Goal: Transaction & Acquisition: Purchase product/service

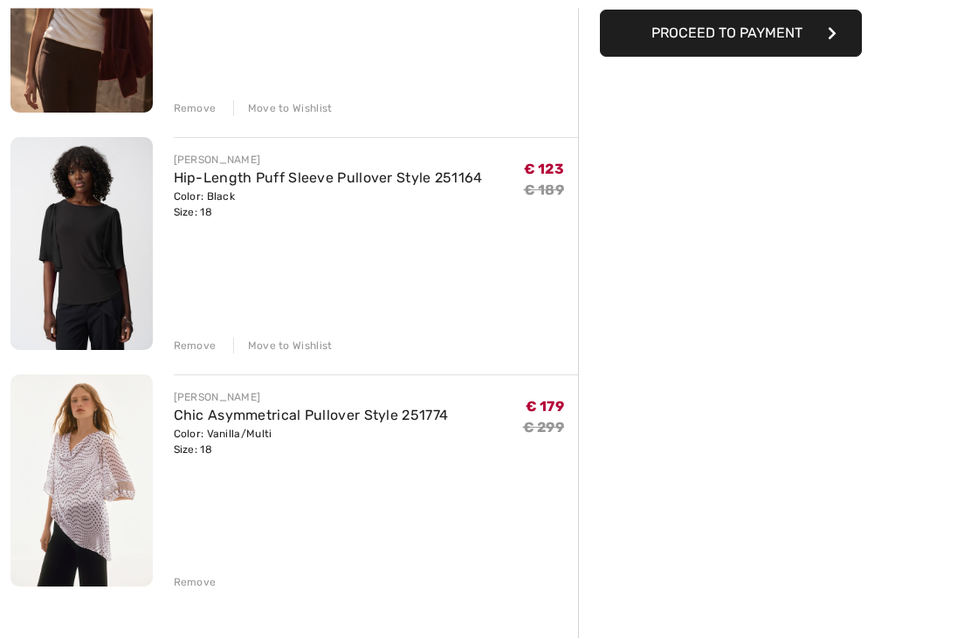
click at [177, 586] on div "Remove" at bounding box center [195, 584] width 43 height 16
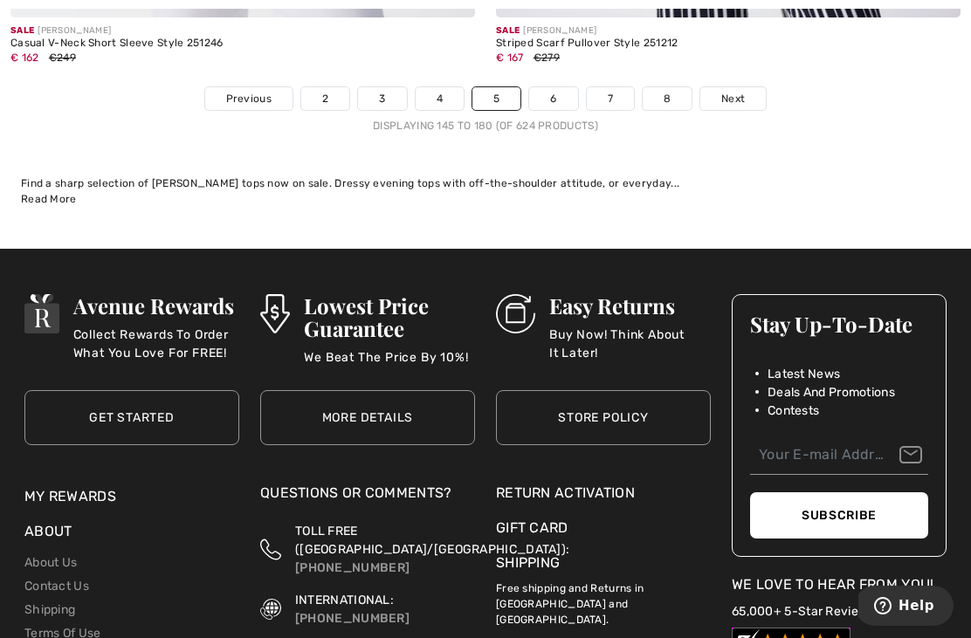
scroll to position [14579, 0]
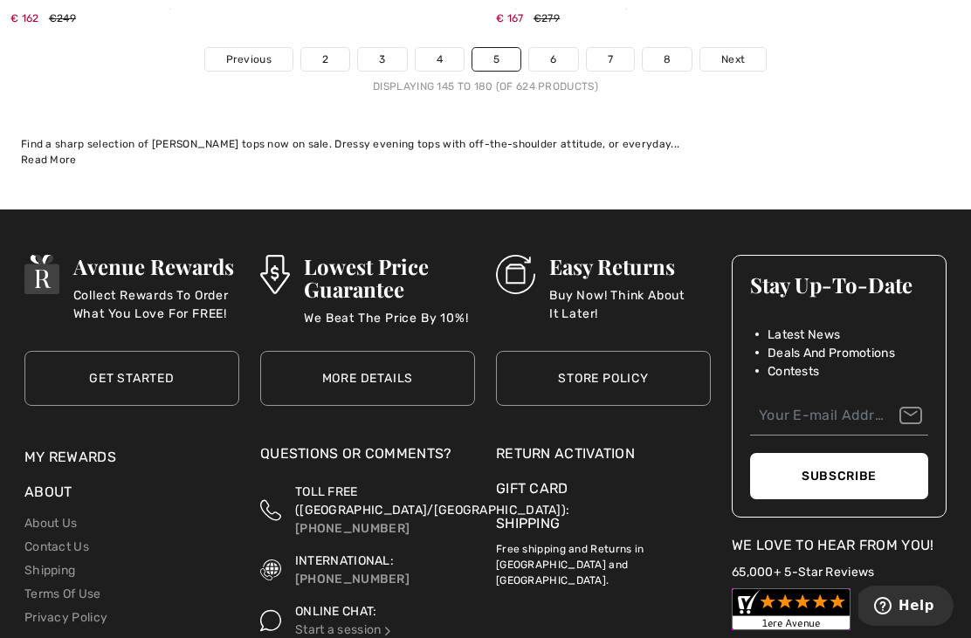
click at [557, 55] on link "6" at bounding box center [553, 59] width 48 height 23
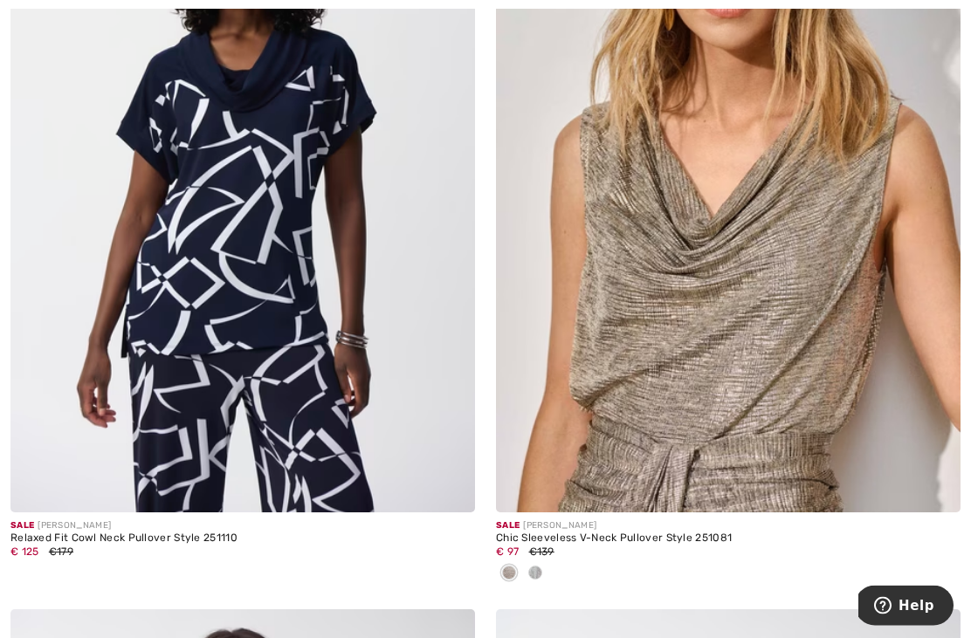
scroll to position [1935, 0]
click at [750, 346] on img at bounding box center [728, 164] width 465 height 697
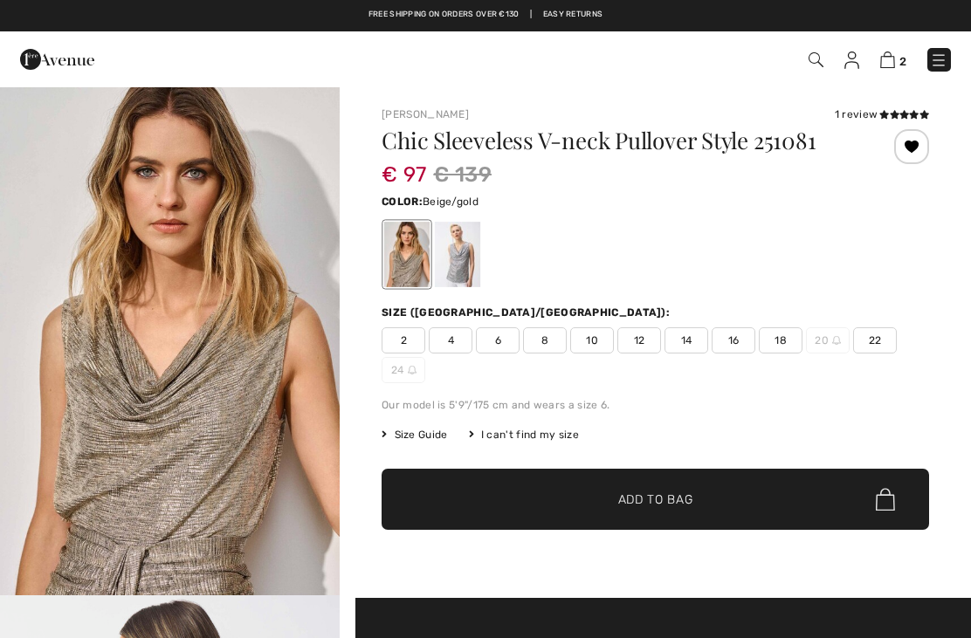
checkbox input "true"
click at [453, 265] on div at bounding box center [457, 255] width 45 height 66
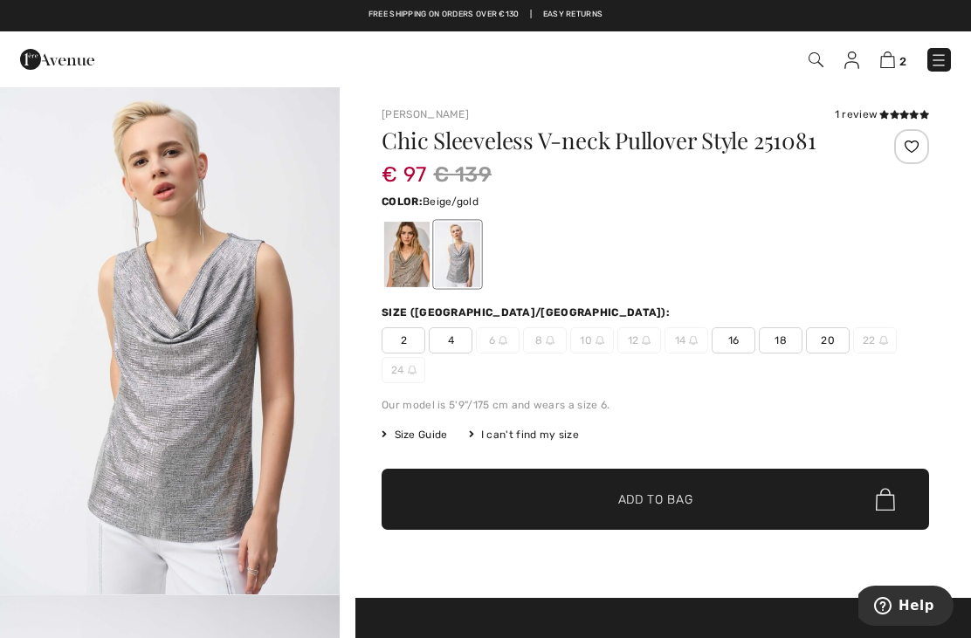
click at [402, 267] on div at bounding box center [406, 255] width 45 height 66
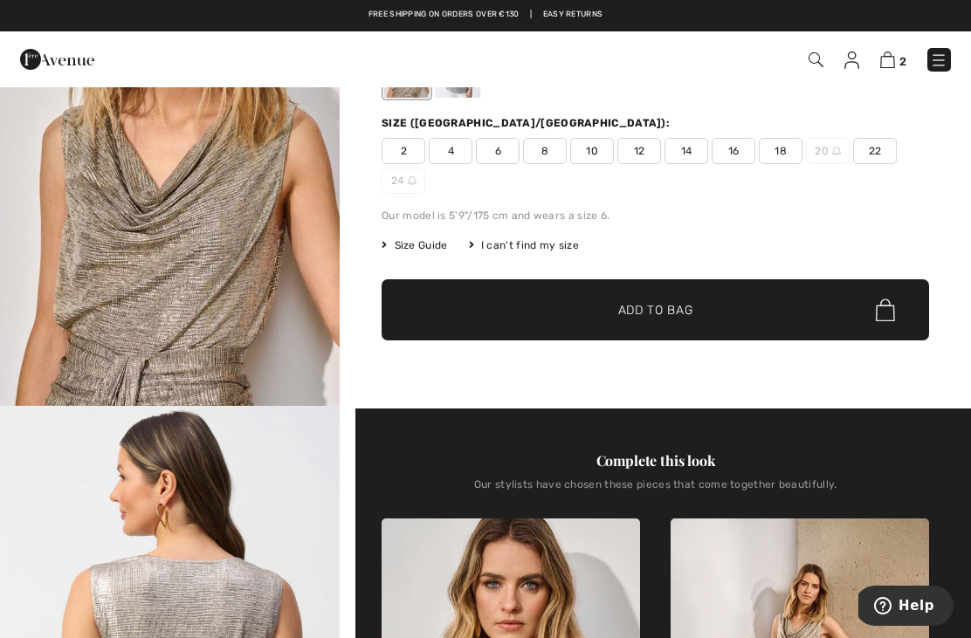
scroll to position [188, 0]
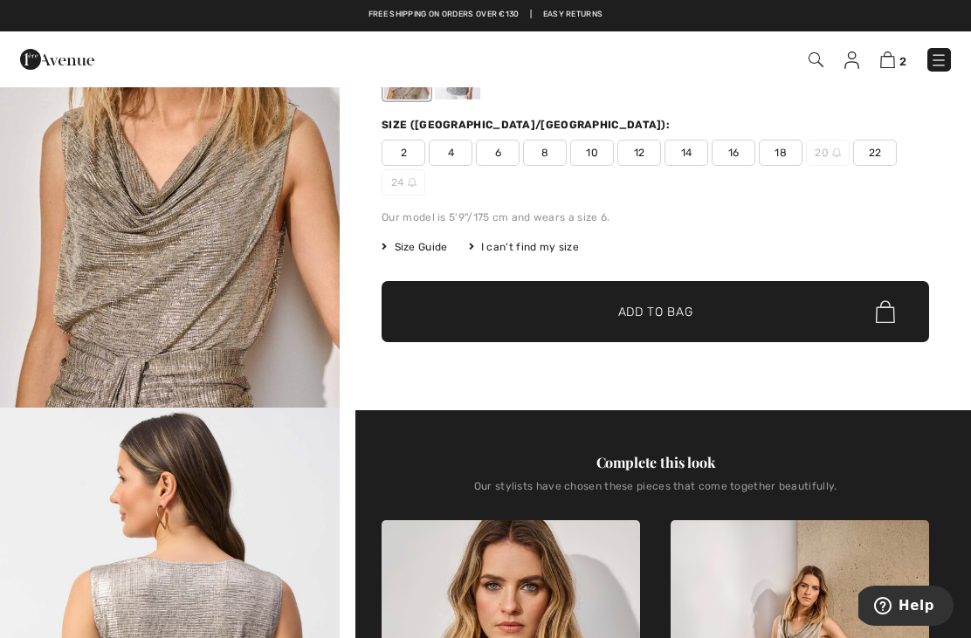
click at [777, 152] on span "18" at bounding box center [781, 153] width 44 height 26
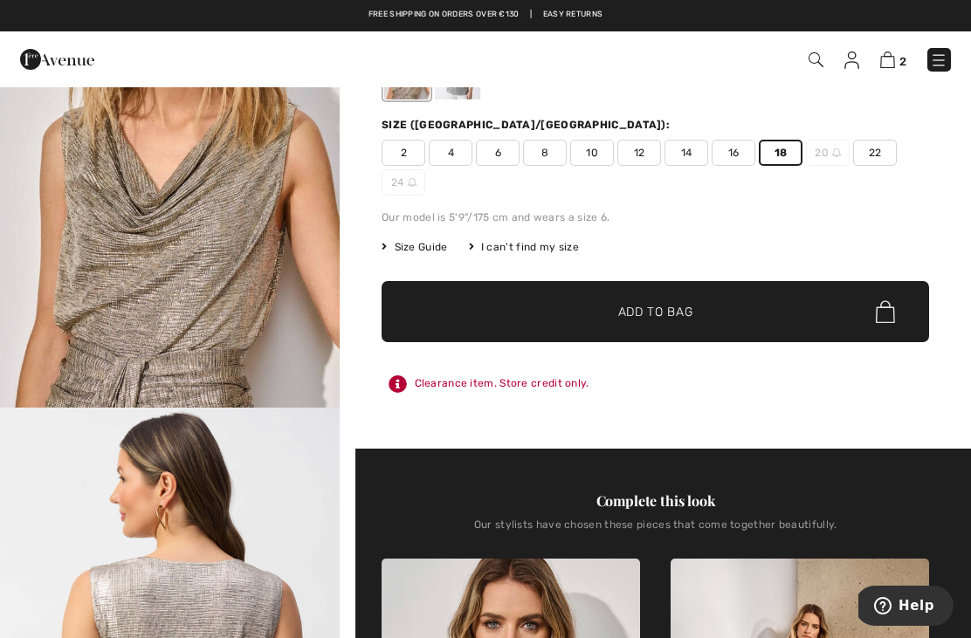
click at [671, 317] on span "Add to Bag" at bounding box center [655, 312] width 75 height 18
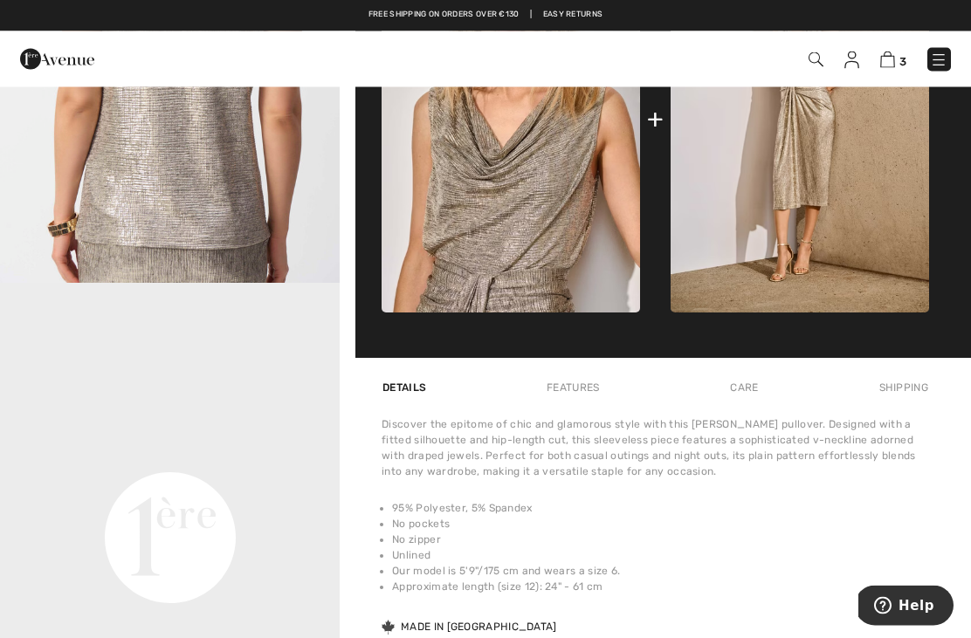
scroll to position [856, 0]
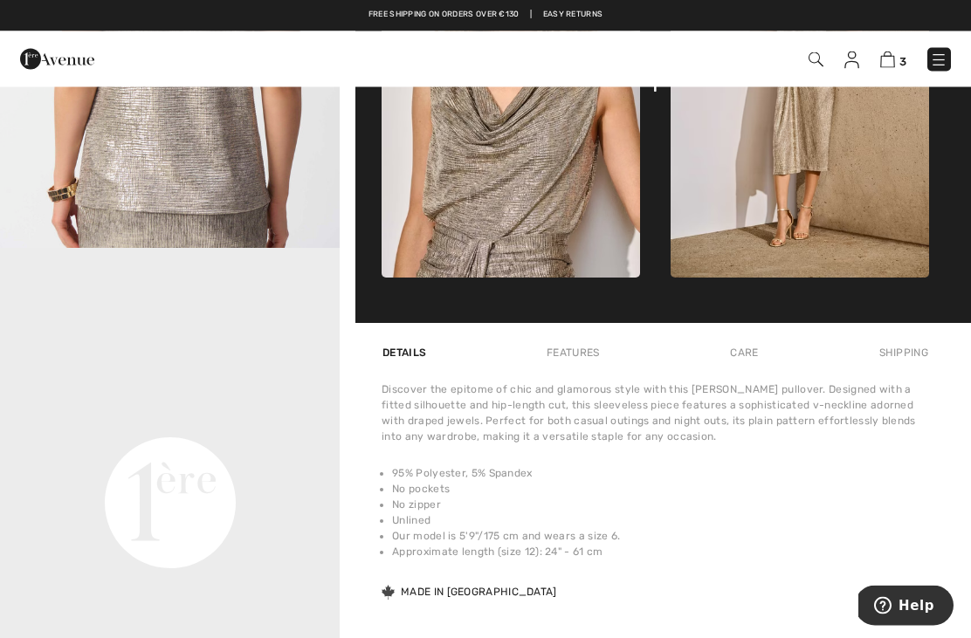
click at [182, 420] on video "Your browser does not support the video tag." at bounding box center [170, 335] width 340 height 170
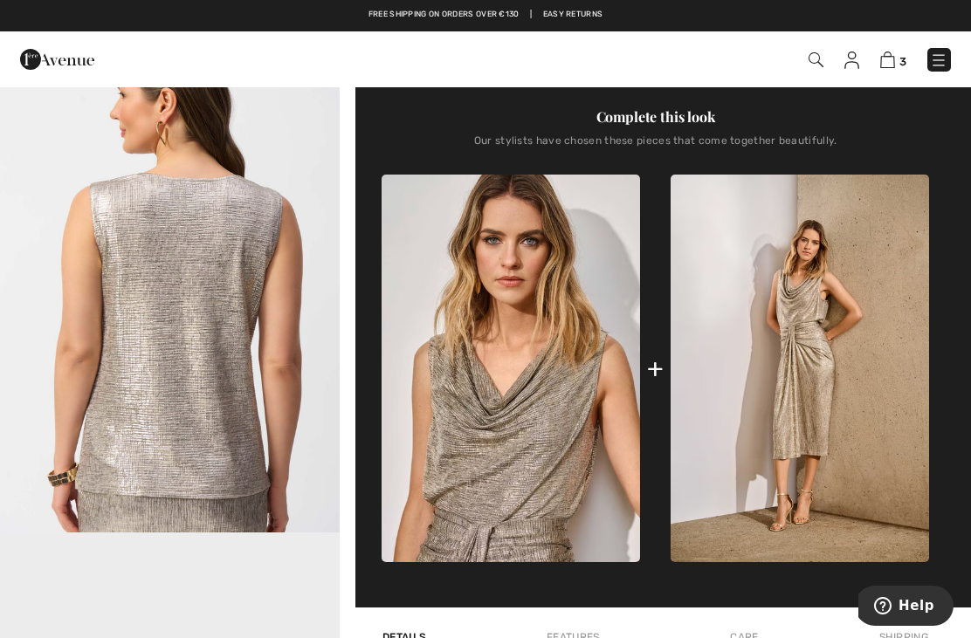
scroll to position [573, 0]
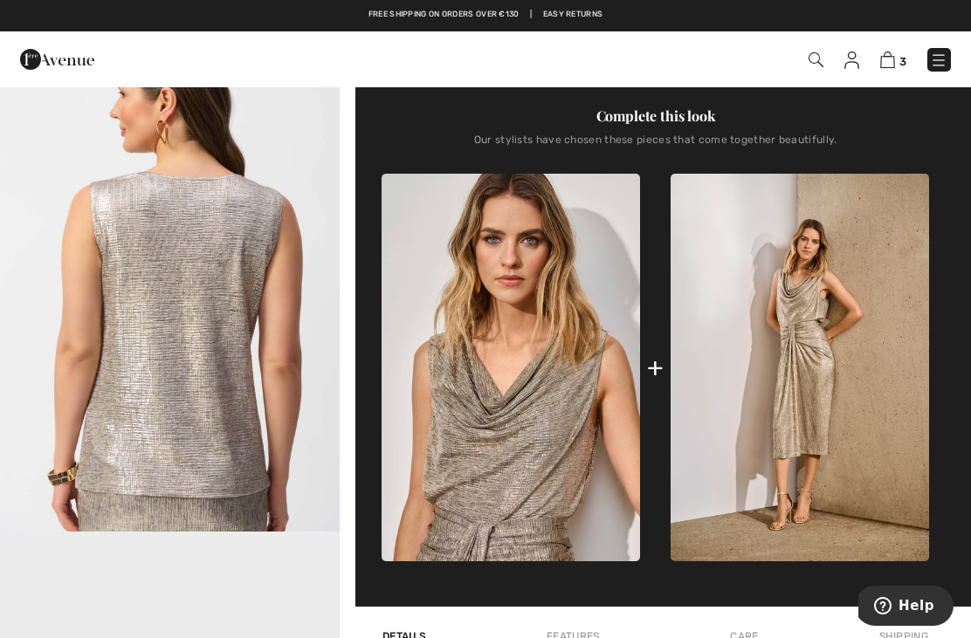
click at [216, 356] on img "2 / 5" at bounding box center [170, 277] width 340 height 509
click at [942, 69] on img at bounding box center [938, 60] width 17 height 17
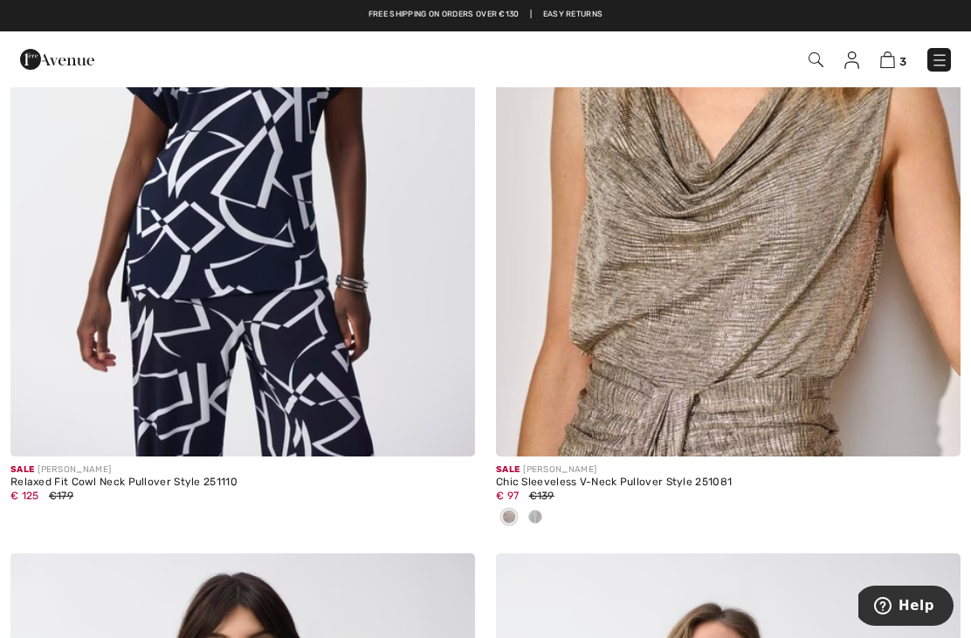
click at [882, 63] on img at bounding box center [887, 60] width 15 height 17
click at [881, 66] on img at bounding box center [887, 60] width 15 height 17
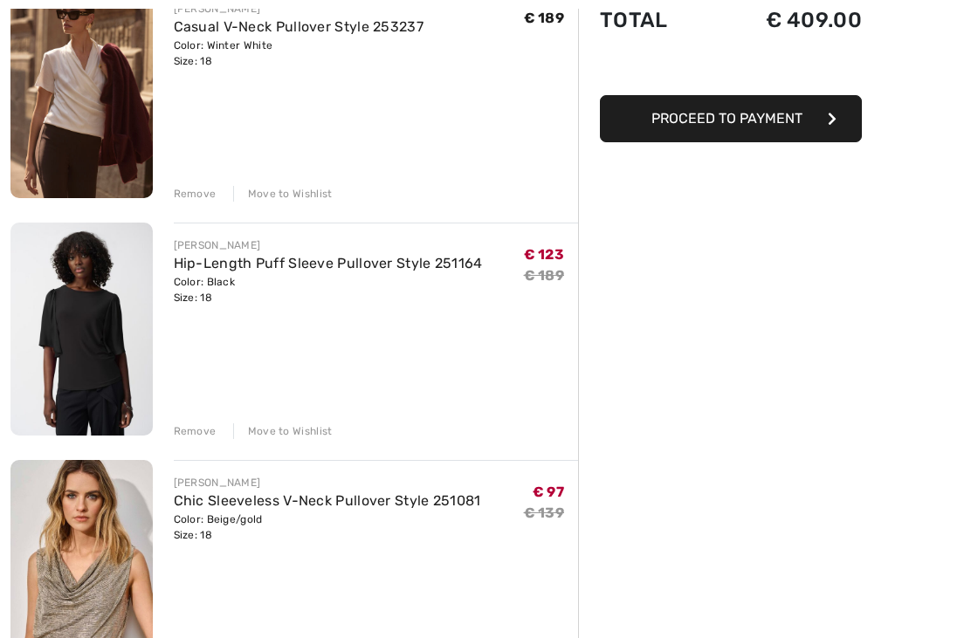
scroll to position [247, 0]
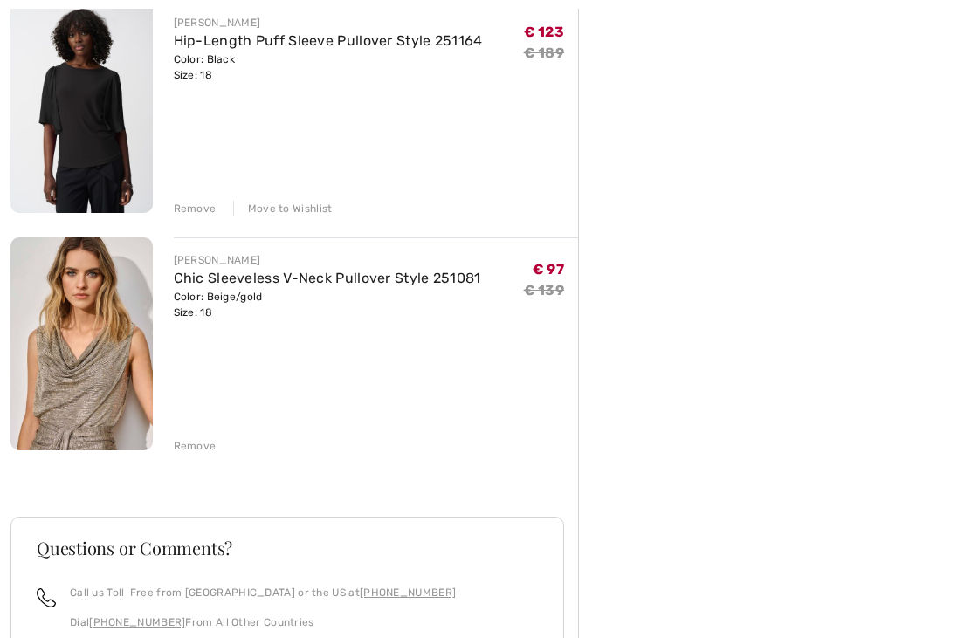
click at [196, 441] on div "Remove" at bounding box center [195, 447] width 43 height 16
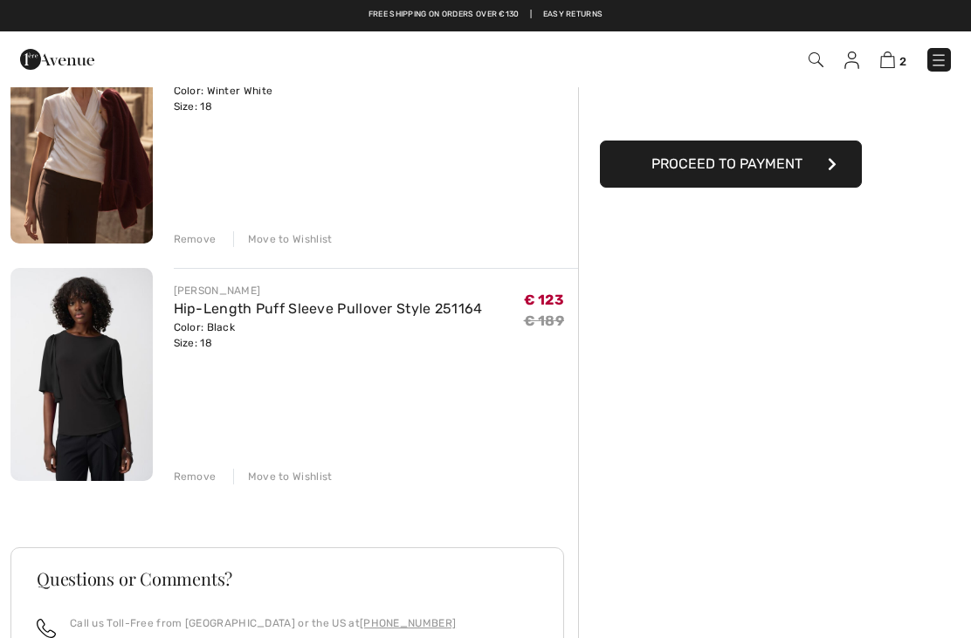
scroll to position [197, 0]
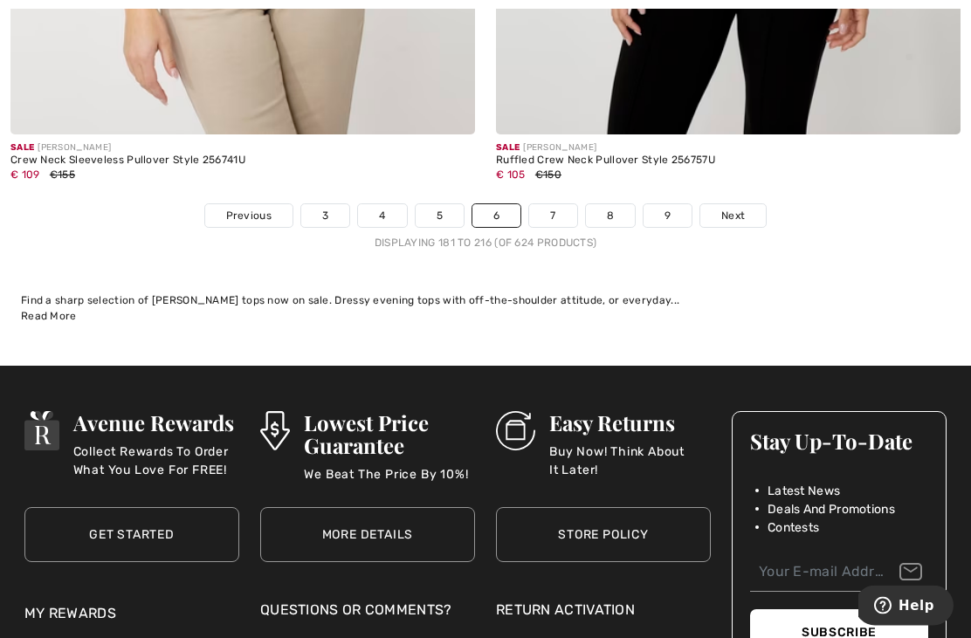
scroll to position [14221, 0]
click at [562, 206] on link "7" at bounding box center [552, 215] width 47 height 23
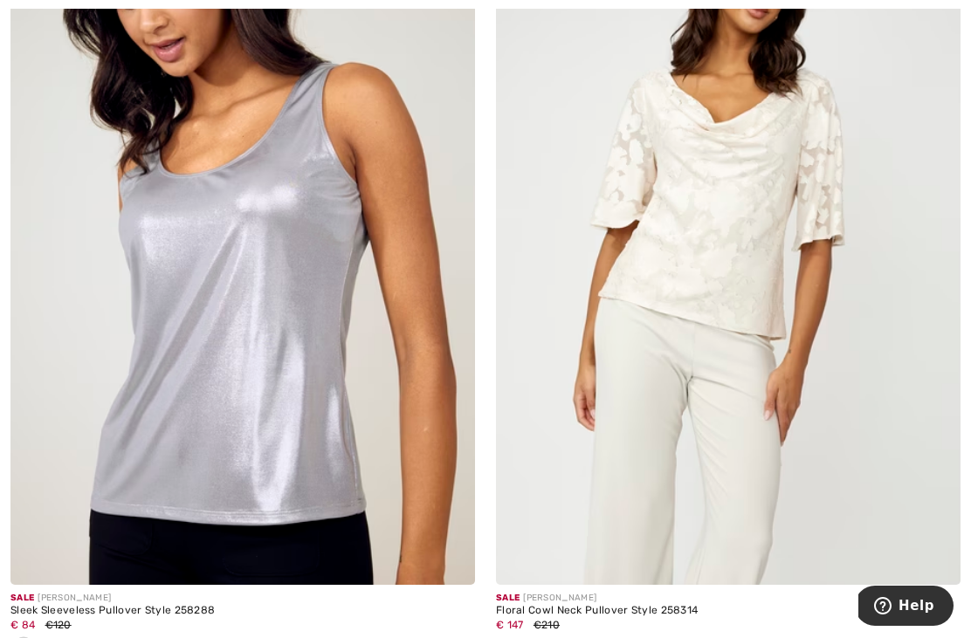
scroll to position [4272, 0]
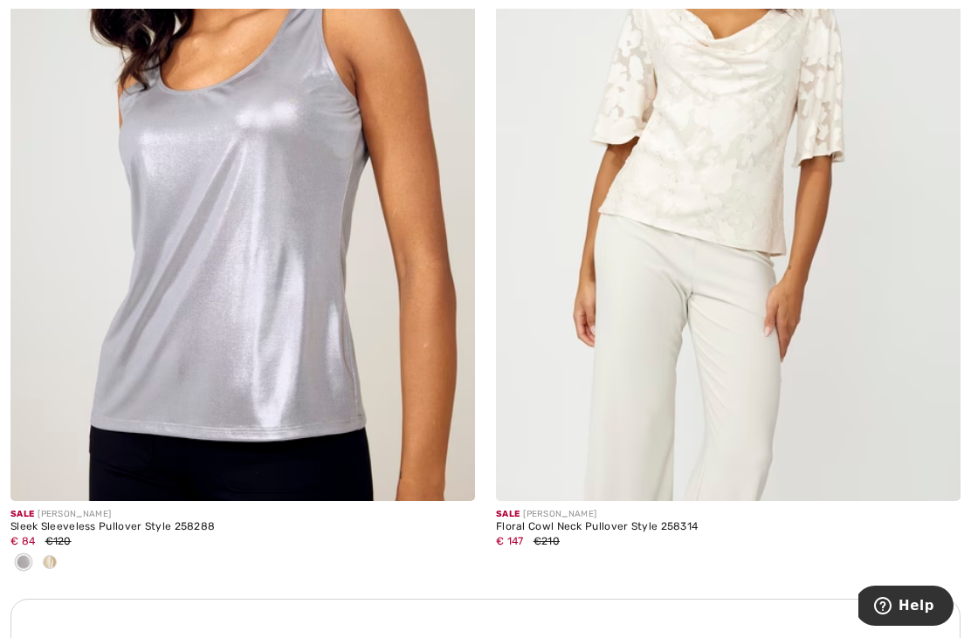
click at [735, 154] on img at bounding box center [728, 152] width 465 height 697
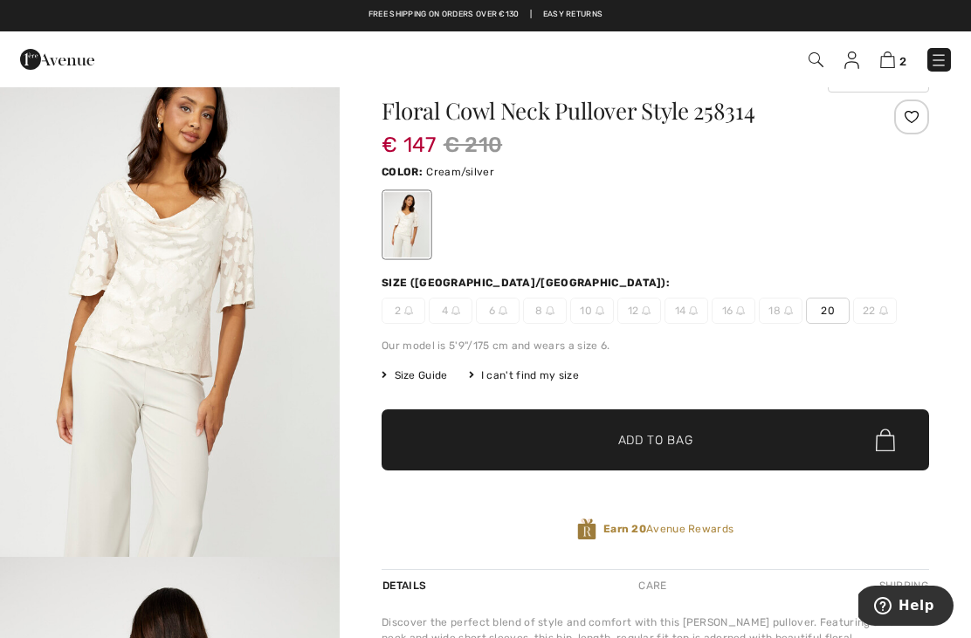
scroll to position [37, 0]
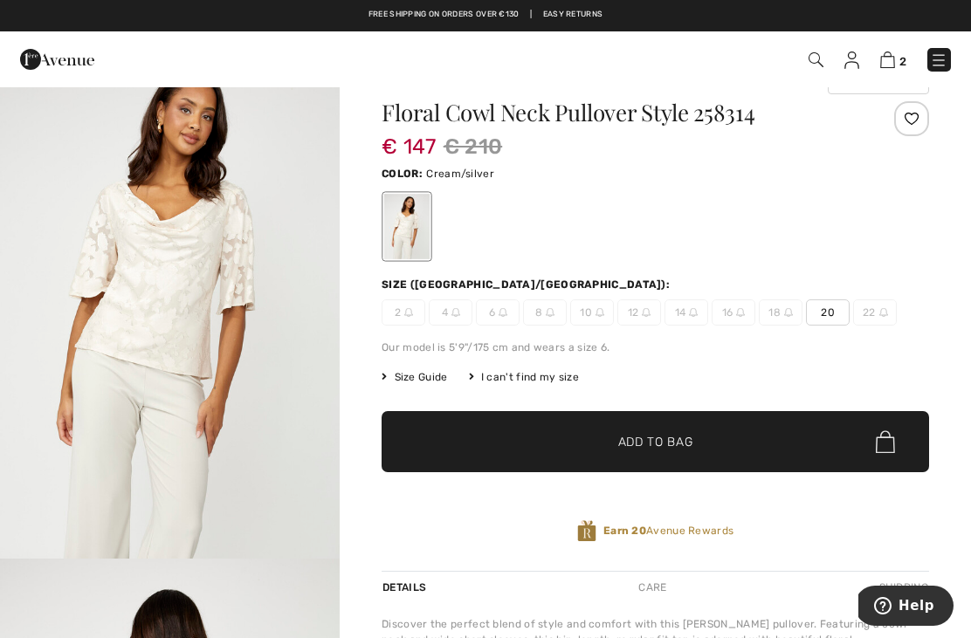
click at [828, 322] on span "20" at bounding box center [828, 313] width 44 height 26
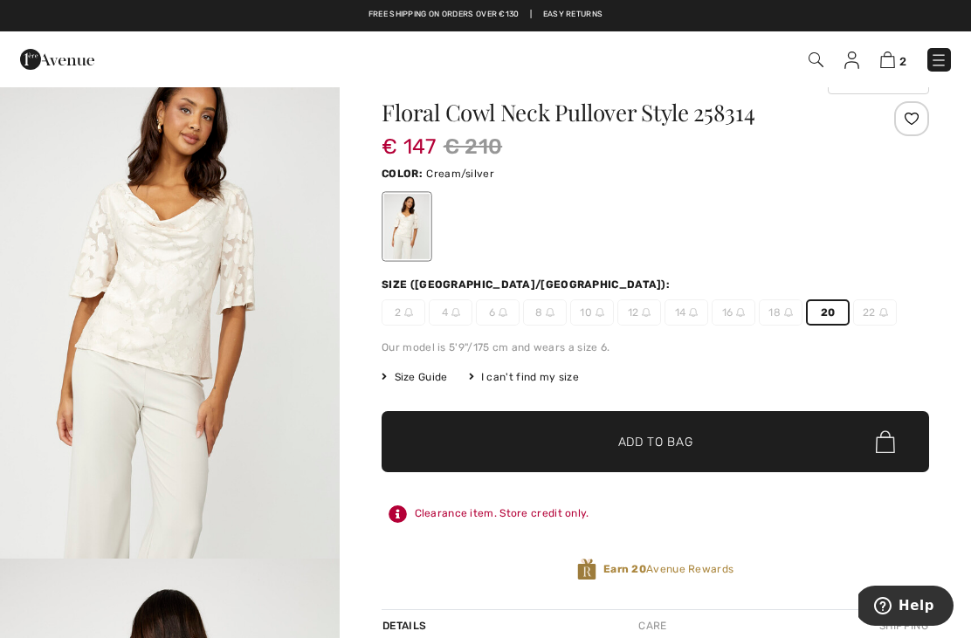
click at [668, 456] on span "✔ Added to Bag Add to Bag" at bounding box center [656, 441] width 548 height 61
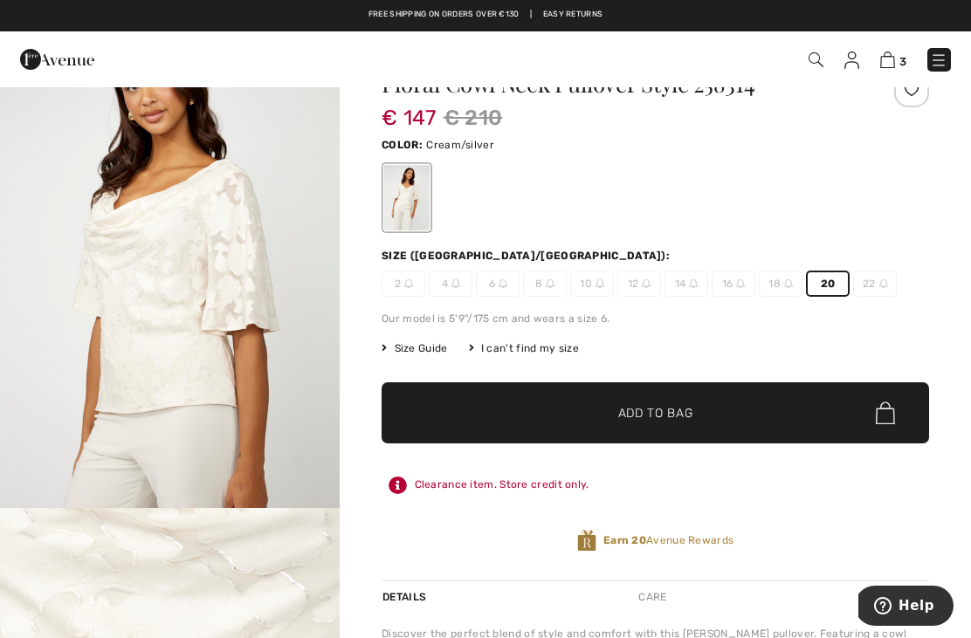
scroll to position [49, 0]
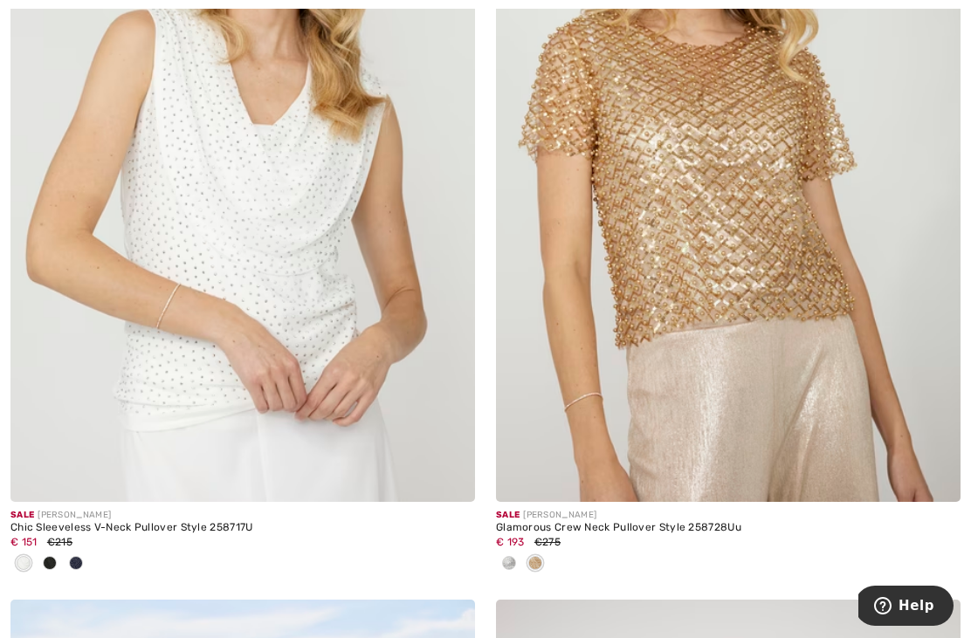
scroll to position [5225, 0]
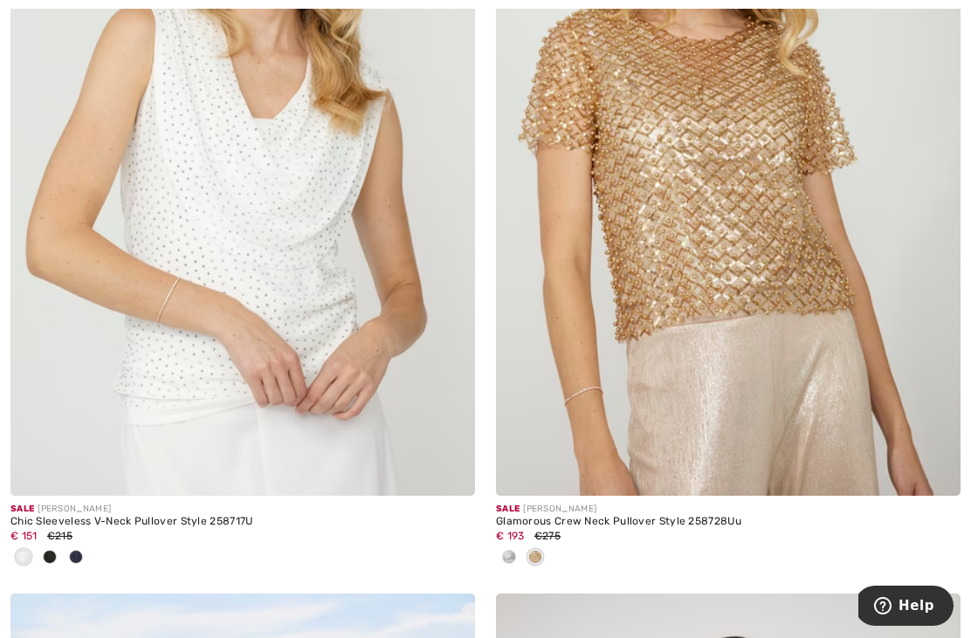
click at [314, 242] on img at bounding box center [242, 147] width 465 height 697
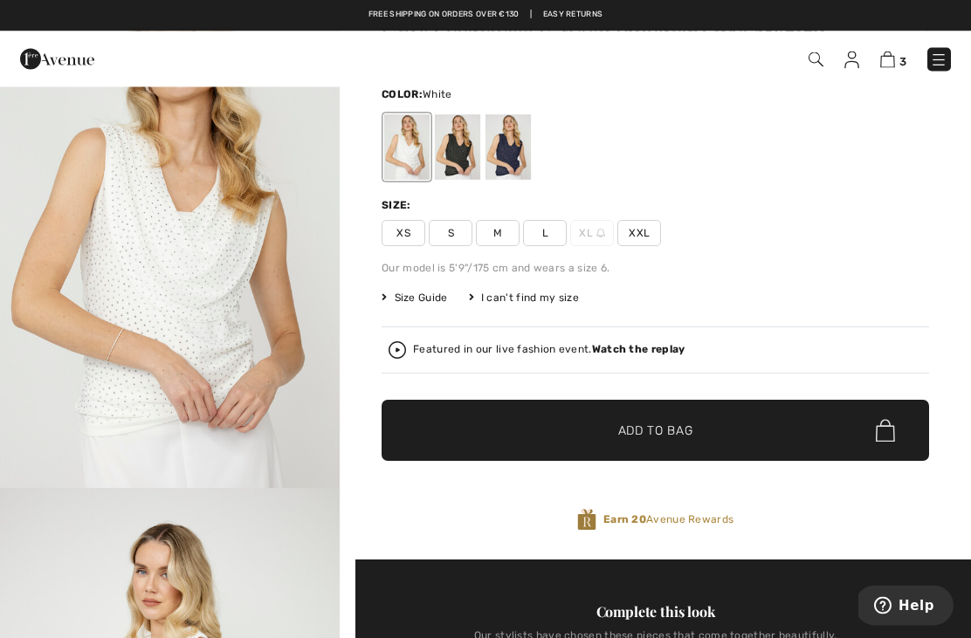
scroll to position [117, 0]
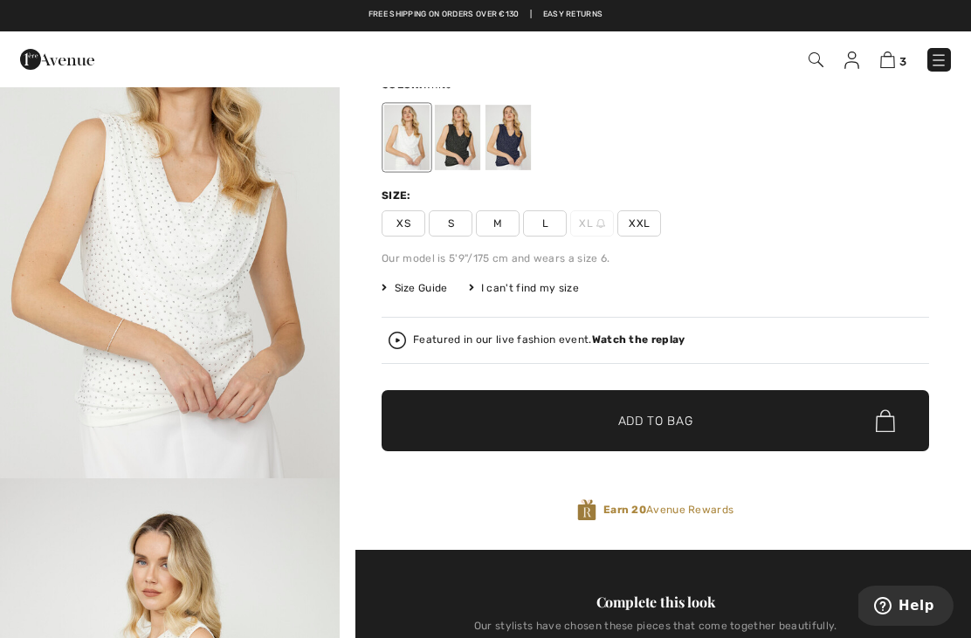
click at [480, 141] on div at bounding box center [457, 138] width 45 height 66
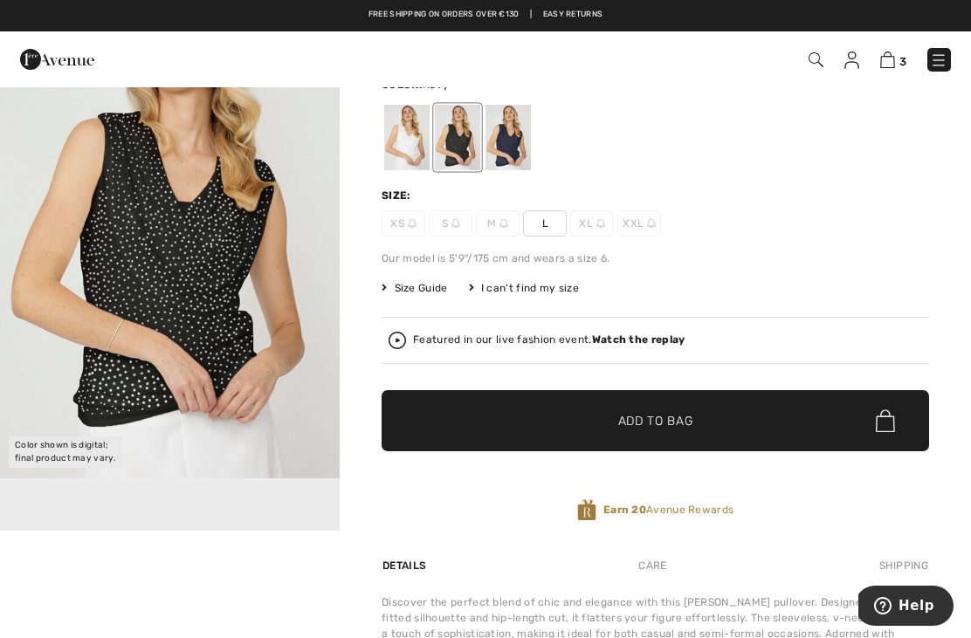
click at [518, 142] on div at bounding box center [508, 138] width 45 height 66
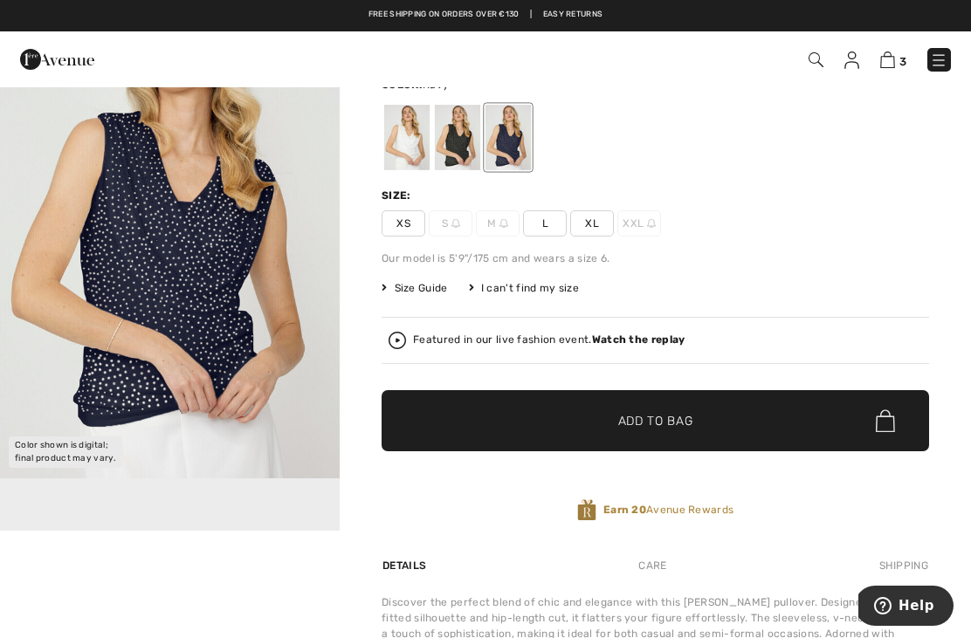
click at [417, 152] on div at bounding box center [406, 138] width 45 height 66
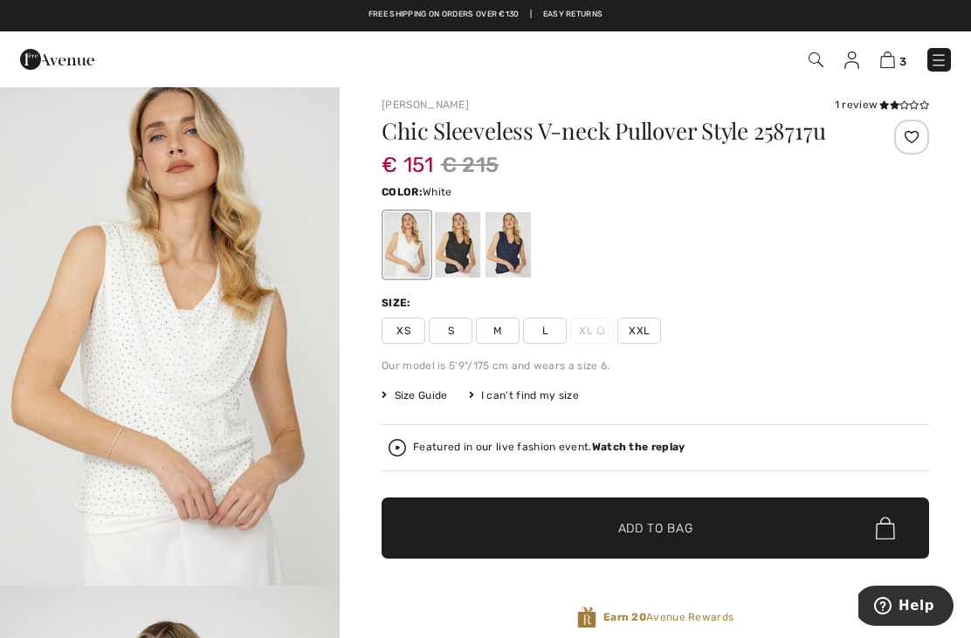
scroll to position [0, 0]
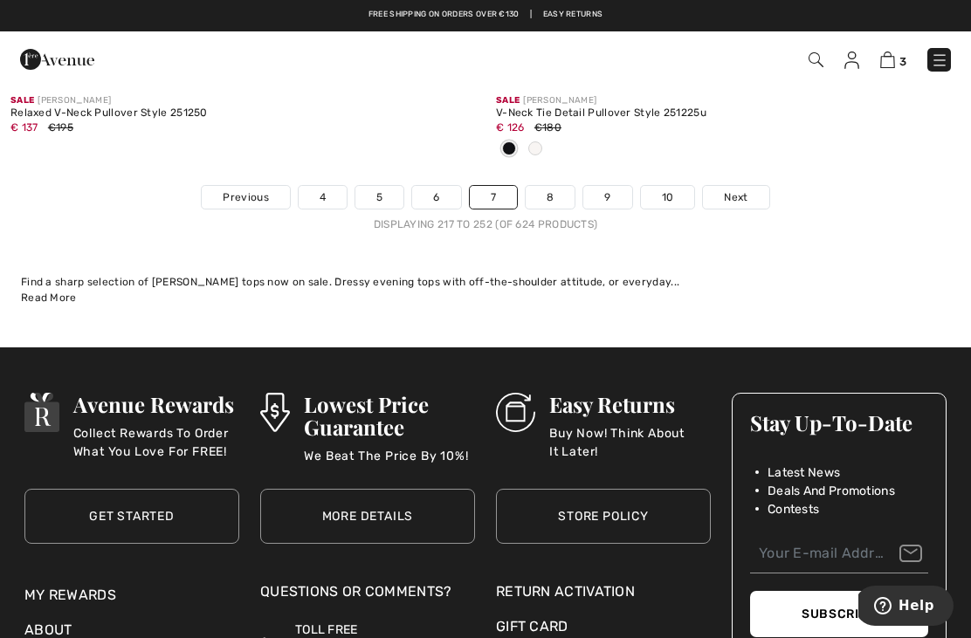
scroll to position [14322, 0]
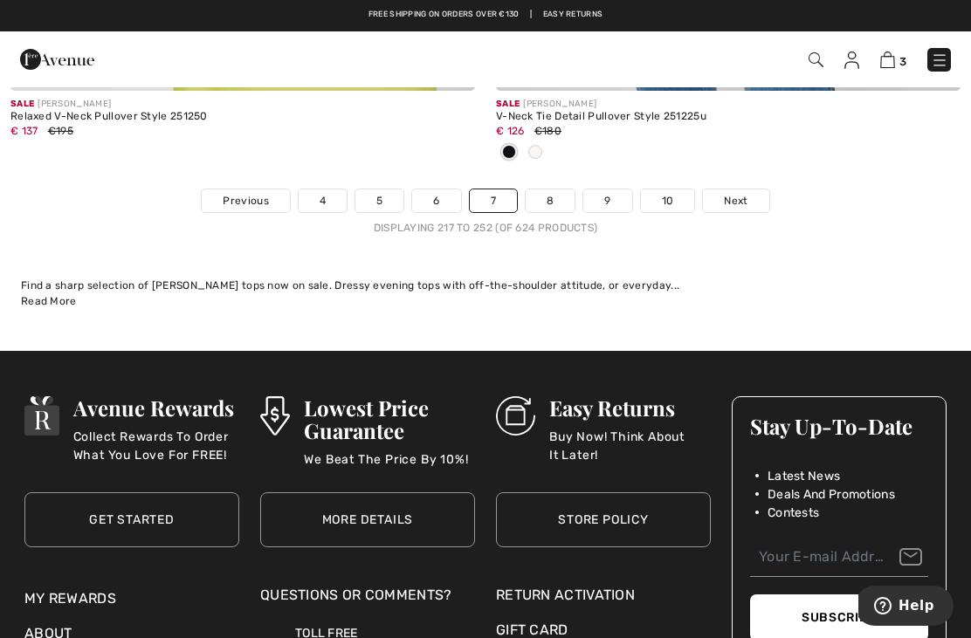
click at [560, 190] on link "8" at bounding box center [550, 201] width 49 height 23
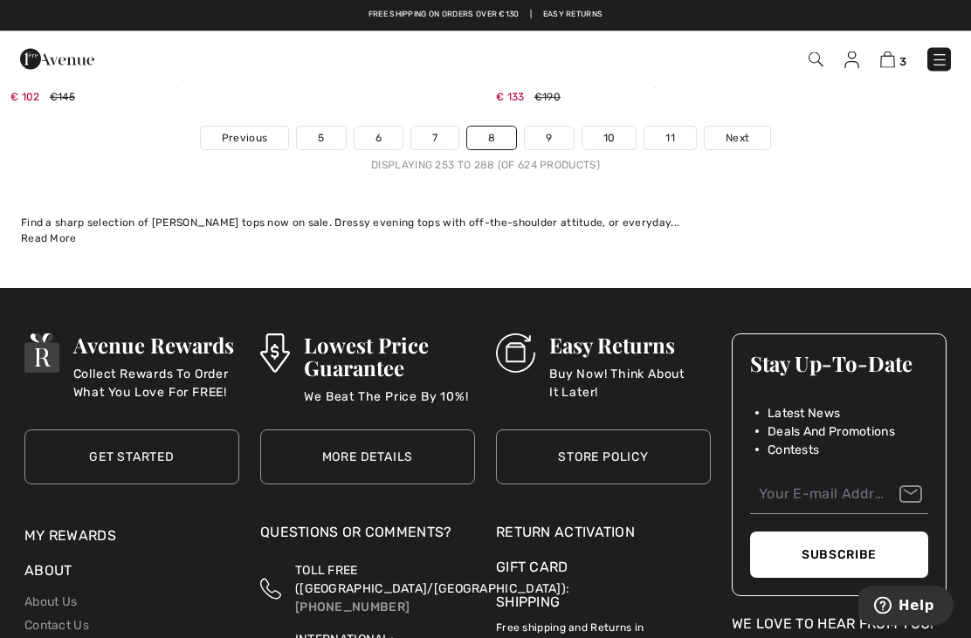
scroll to position [14299, 0]
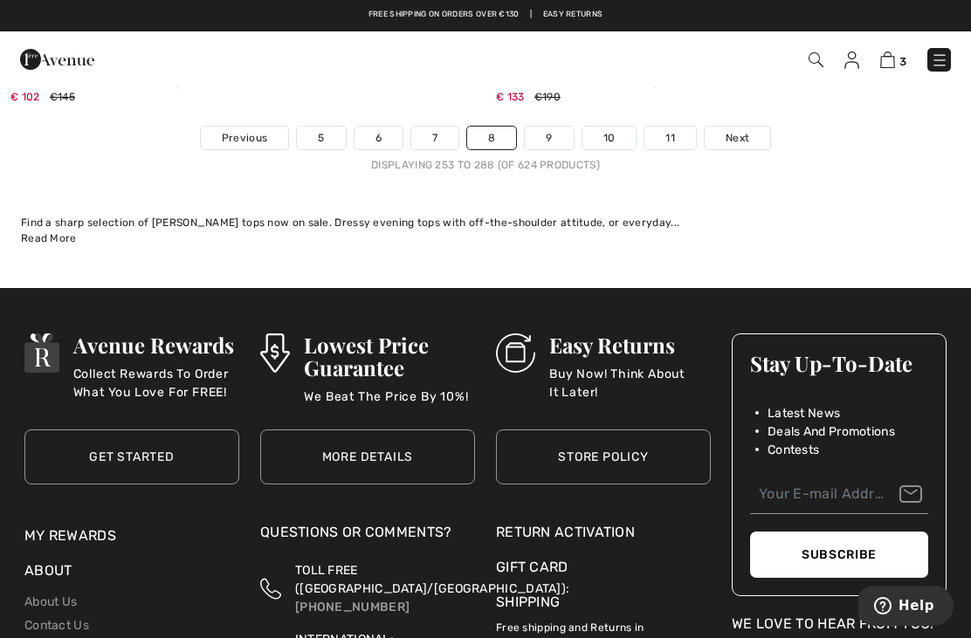
click at [536, 127] on link "9" at bounding box center [549, 138] width 48 height 23
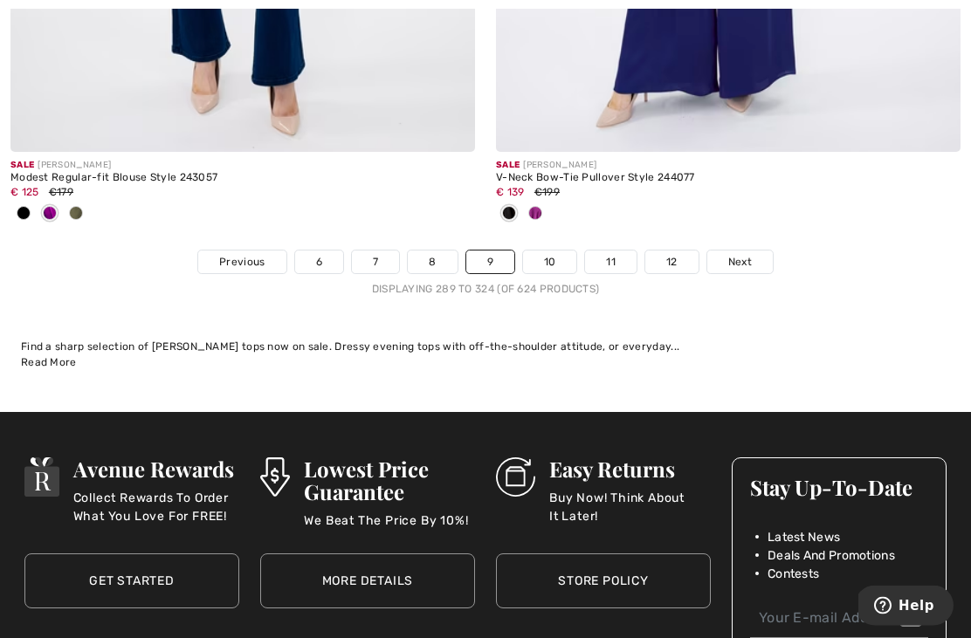
scroll to position [14376, 0]
click at [548, 258] on link "10" at bounding box center [550, 262] width 54 height 23
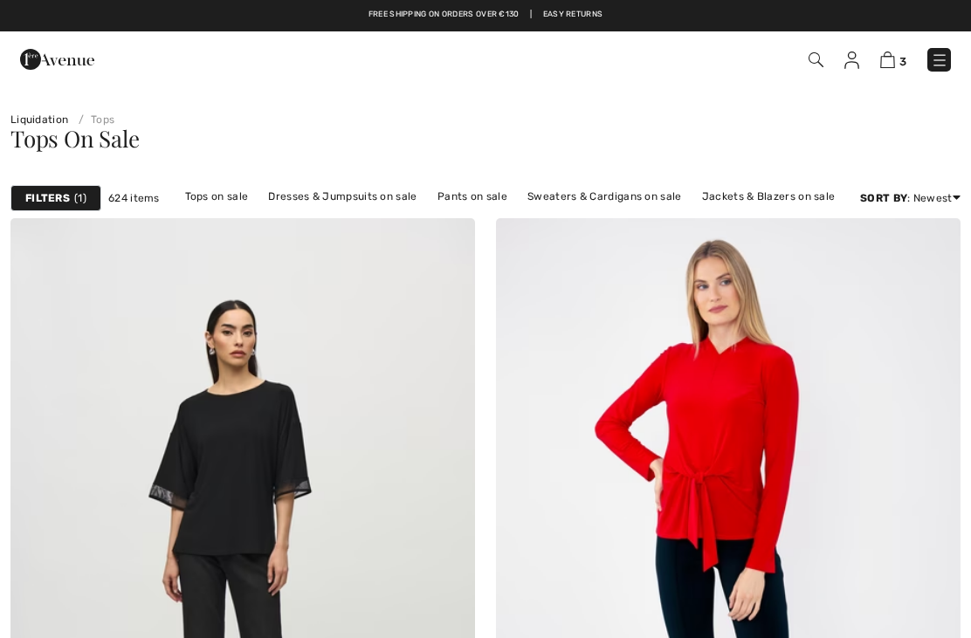
checkbox input "true"
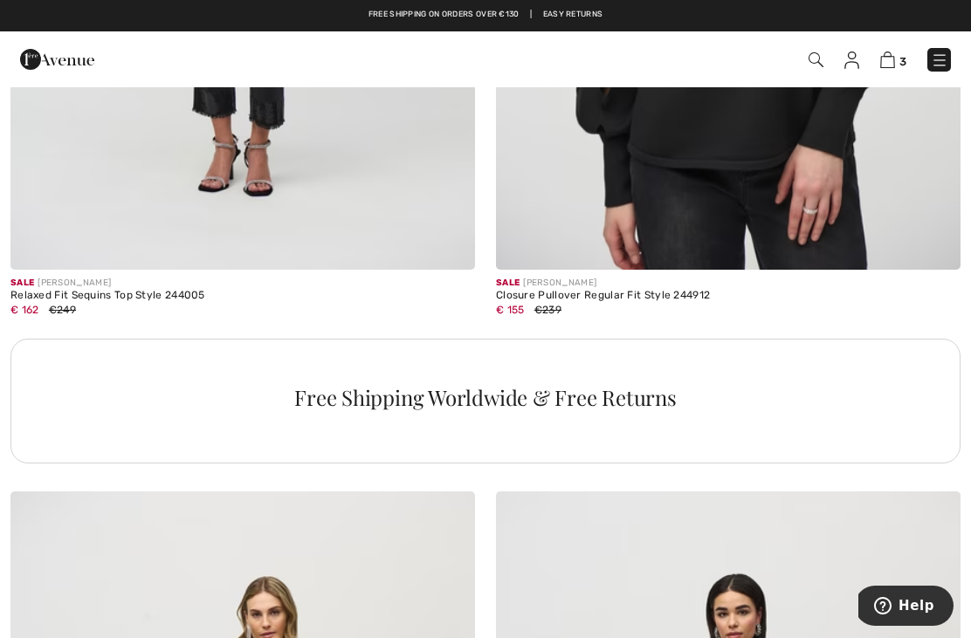
scroll to position [9401, 0]
